Goal: Information Seeking & Learning: Learn about a topic

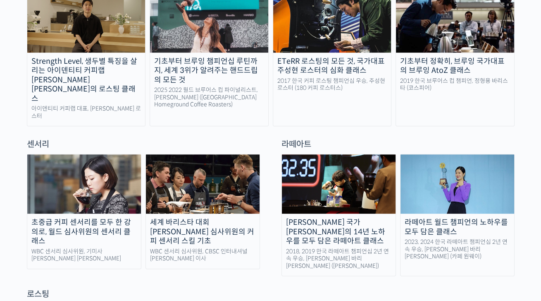
scroll to position [413, 0]
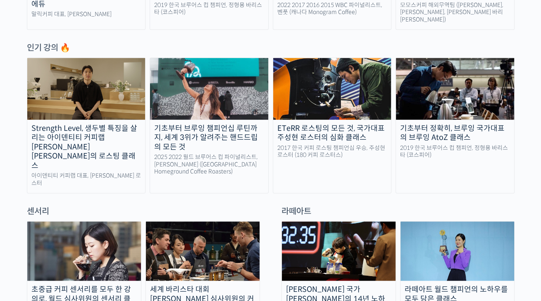
click at [112, 127] on div "Strength Level, 생두별 특징을 살리는 아이덴티티 커피랩 [PERSON_NAME] [PERSON_NAME]의 로스팅 클래스" at bounding box center [86, 147] width 118 height 47
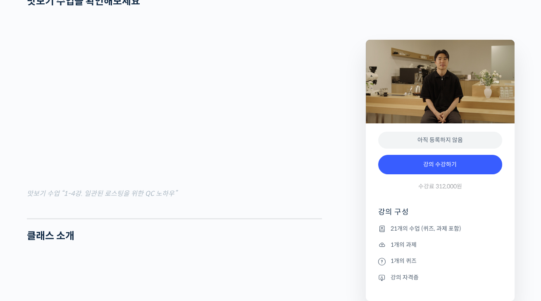
scroll to position [992, 0]
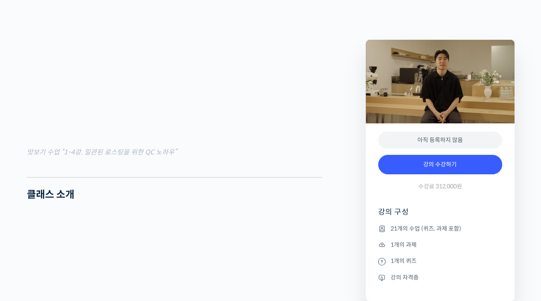
click at [443, 248] on li "1개의 과제" at bounding box center [440, 244] width 124 height 10
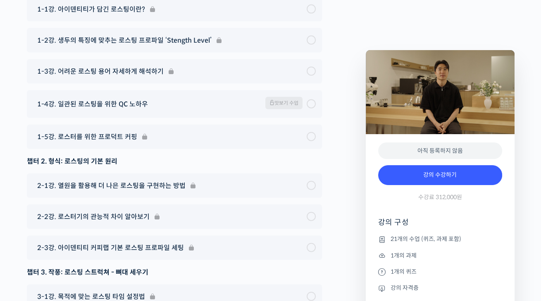
scroll to position [4309, 0]
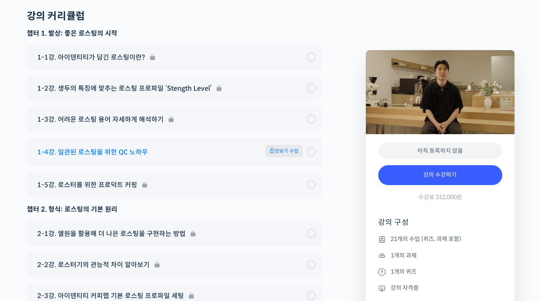
click at [291, 145] on span "맛보기 수업" at bounding box center [283, 151] width 37 height 12
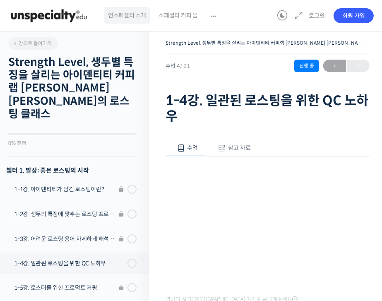
click at [127, 16] on span "언스페셜티 소개" at bounding box center [127, 15] width 38 height 31
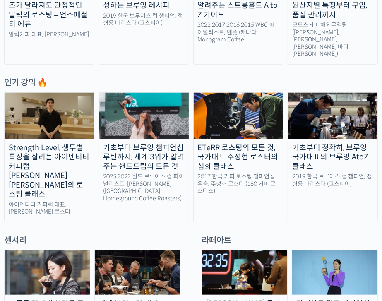
scroll to position [372, 0]
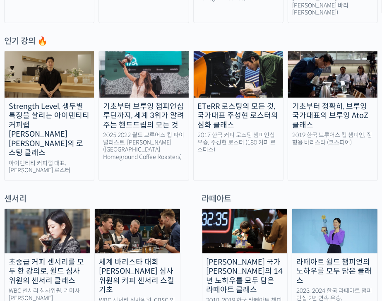
click at [226, 102] on div "ETeRR 로스팅의 모든 것, 국가대표 주성현 로스터의 심화 클래스" at bounding box center [237, 116] width 89 height 28
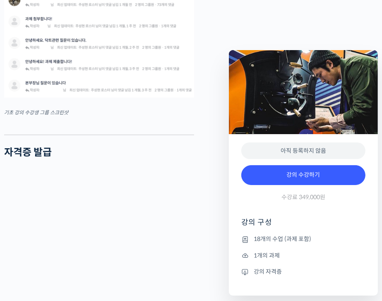
scroll to position [2301, 0]
